Goal: Download file/media

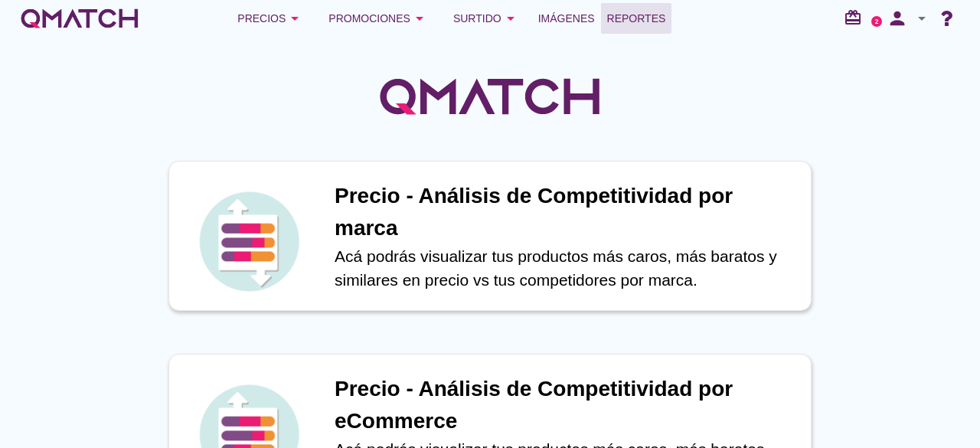
click at [660, 5] on link "Reportes" at bounding box center [636, 18] width 71 height 31
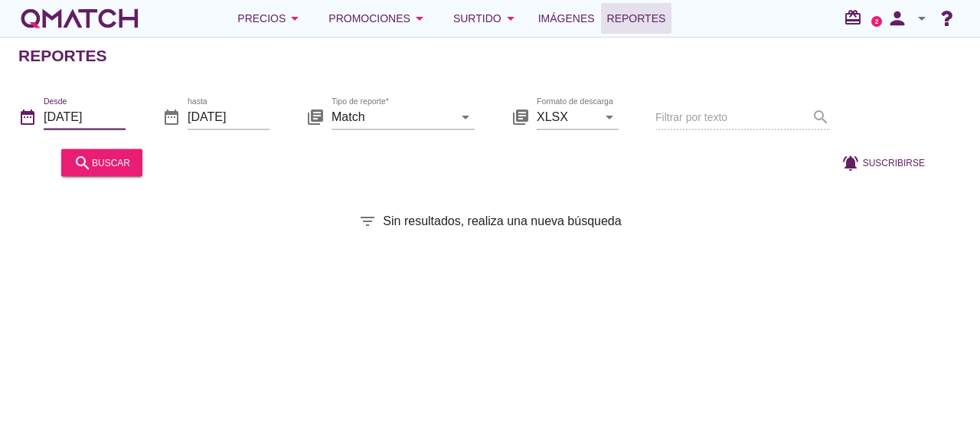
click at [56, 108] on input "[DATE]" at bounding box center [85, 116] width 82 height 24
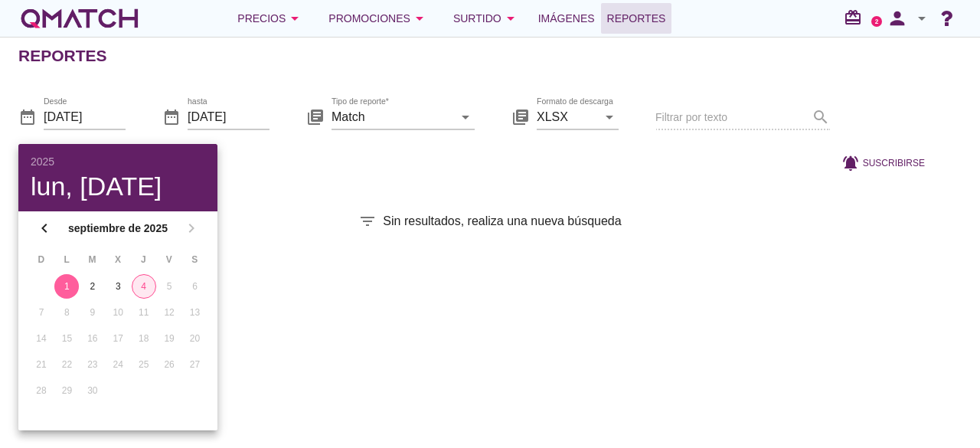
click at [149, 281] on div "4" at bounding box center [143, 286] width 23 height 14
type input "[DATE]"
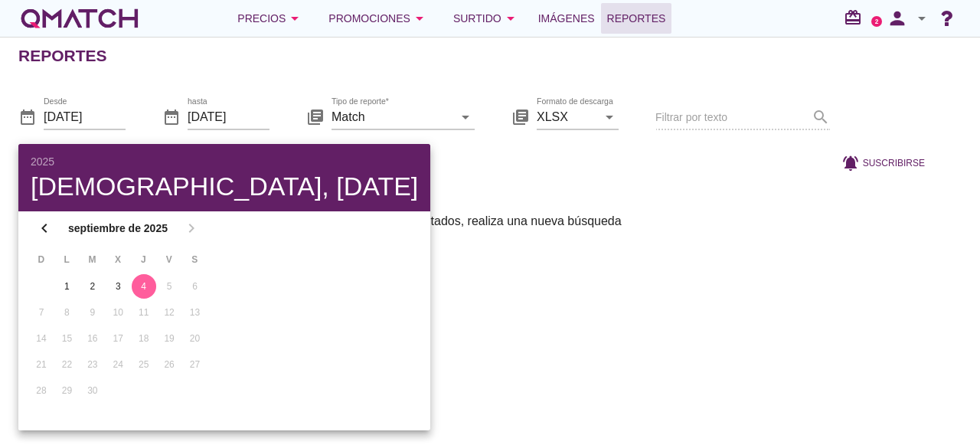
click at [352, 199] on div "Reportes date_range Desde [DATE] date_range hasta [DATE] library_books Tipo de …" at bounding box center [490, 242] width 980 height 411
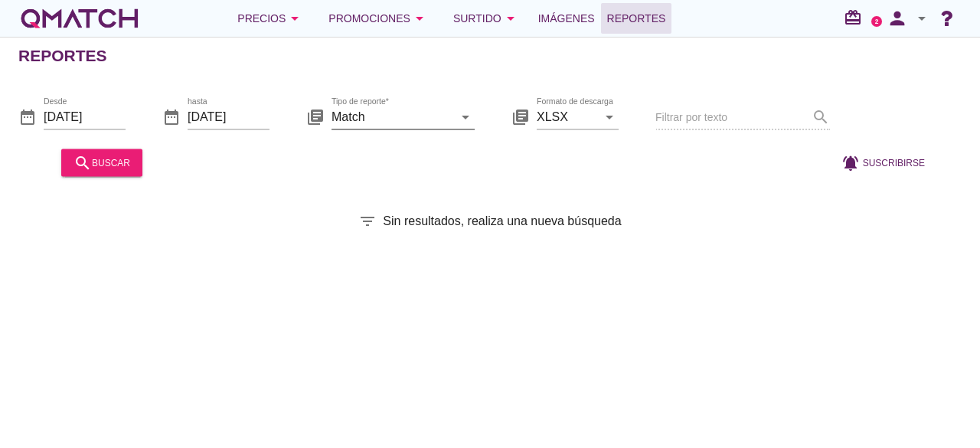
click at [467, 118] on icon "arrow_drop_down" at bounding box center [465, 116] width 18 height 18
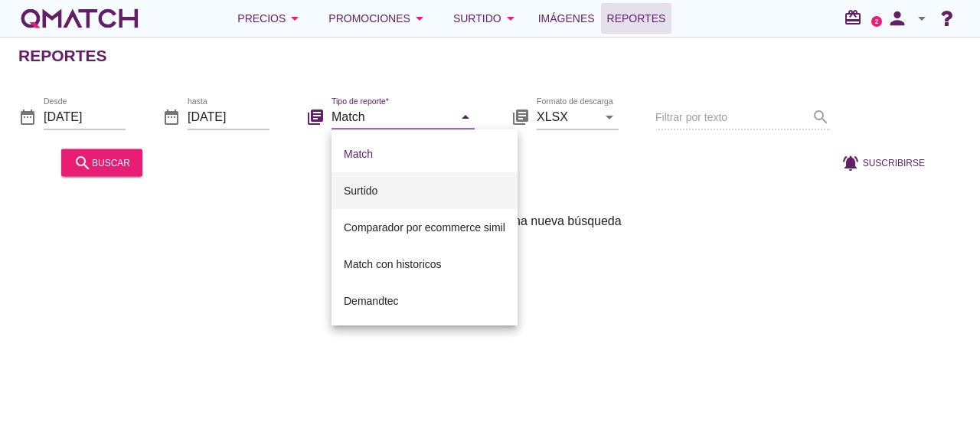
click at [396, 200] on div "Surtido" at bounding box center [425, 190] width 162 height 18
type input "Surtido"
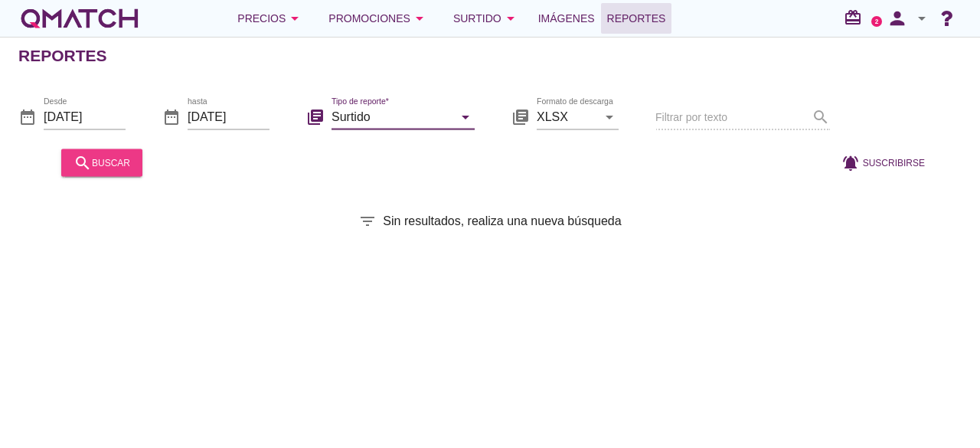
click at [119, 165] on div "search buscar" at bounding box center [101, 162] width 57 height 18
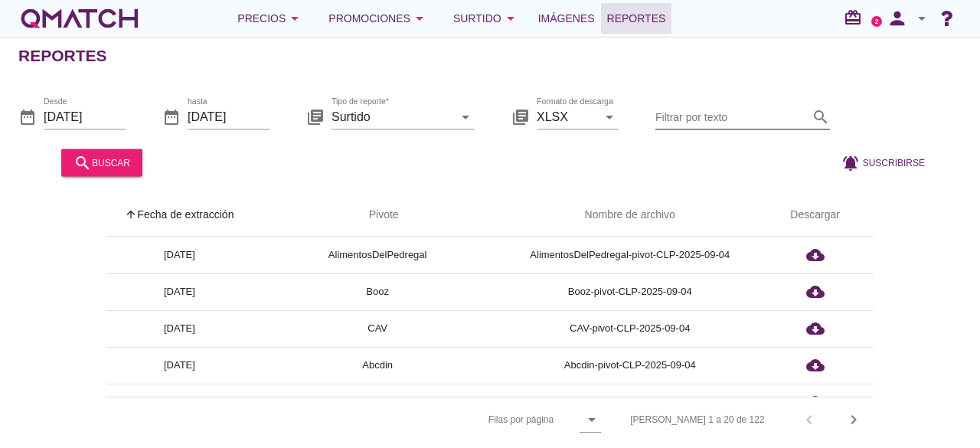
click at [738, 109] on input "Filtrar por texto" at bounding box center [731, 116] width 153 height 24
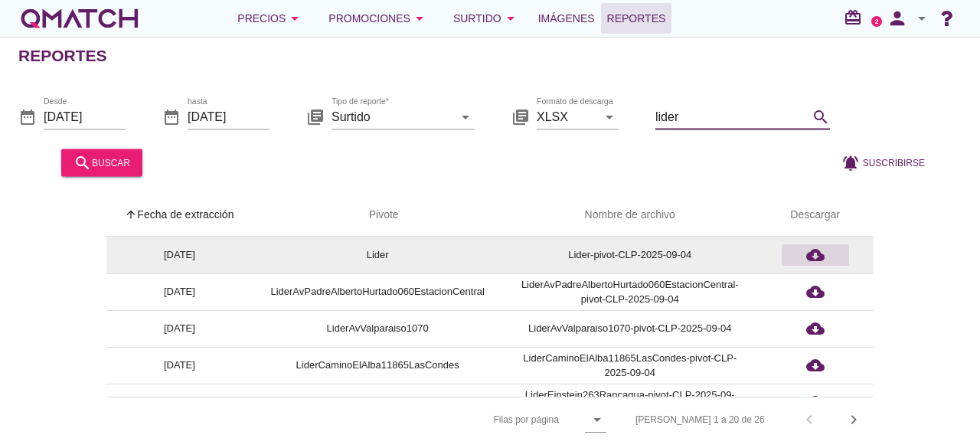
click at [822, 256] on icon "cloud_download" at bounding box center [815, 255] width 18 height 18
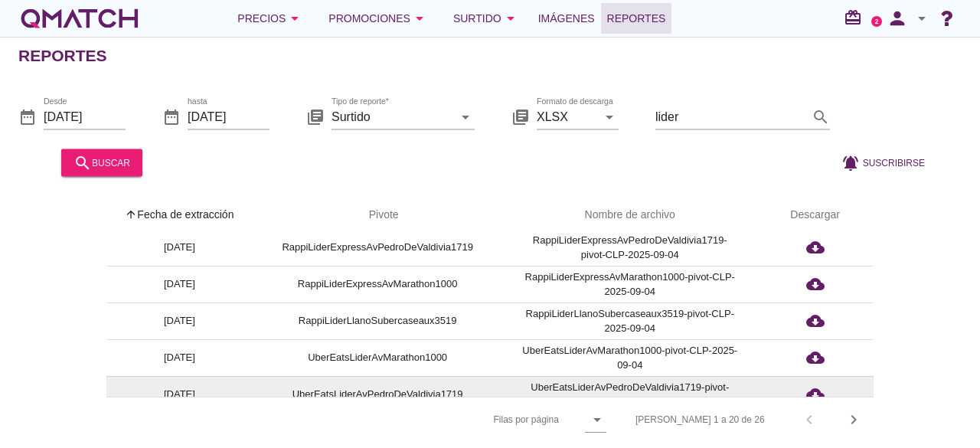
scroll to position [498, 0]
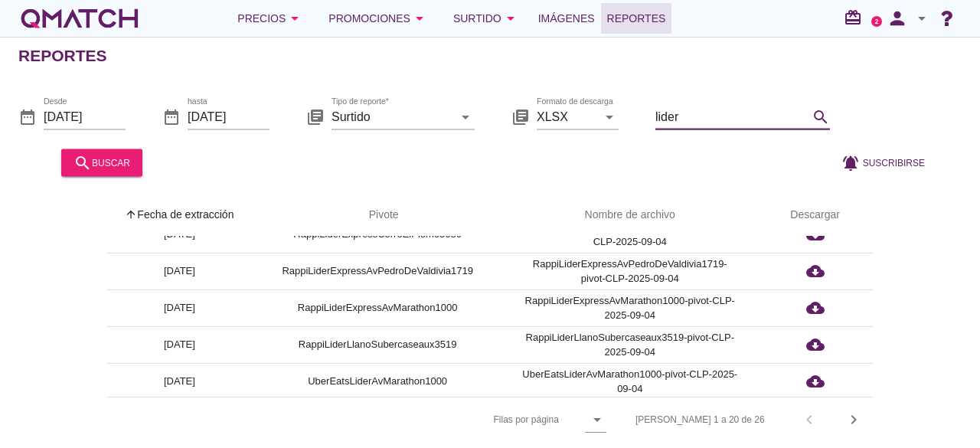
click at [698, 113] on input "lider" at bounding box center [731, 116] width 153 height 24
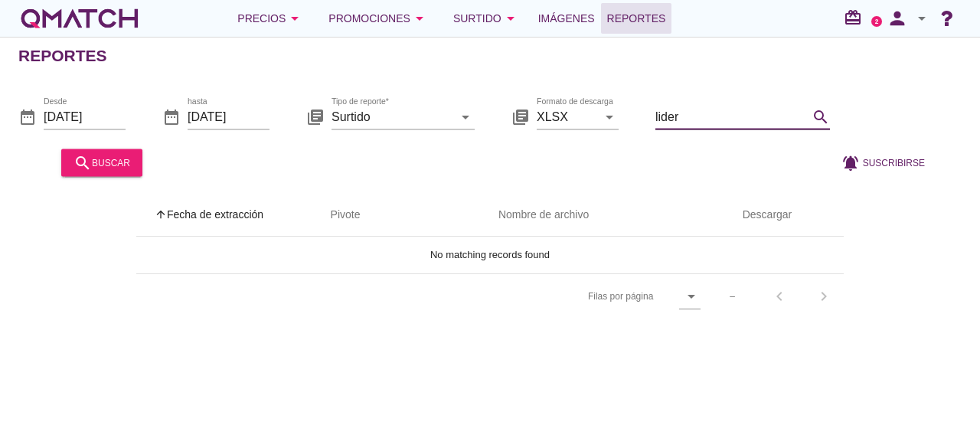
scroll to position [0, 0]
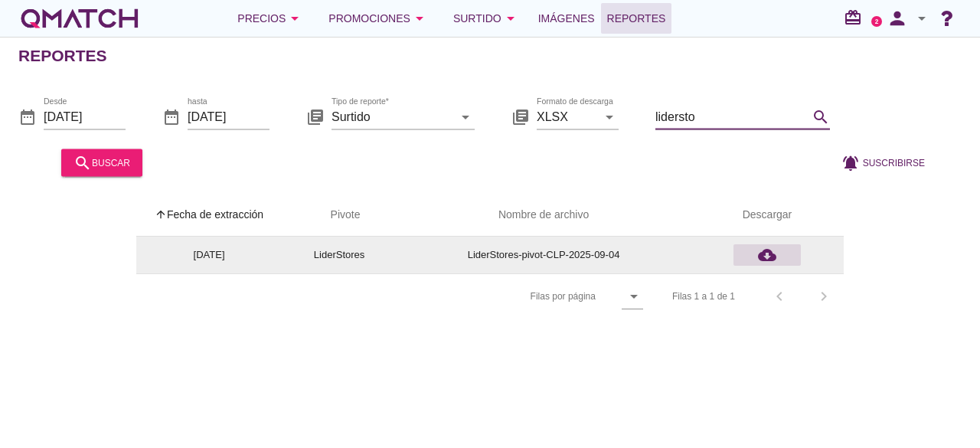
type input "lidersto"
click at [759, 252] on icon "cloud_download" at bounding box center [767, 255] width 18 height 18
click at [772, 250] on icon "cloud_download" at bounding box center [767, 255] width 18 height 18
